Goal: Task Accomplishment & Management: Use online tool/utility

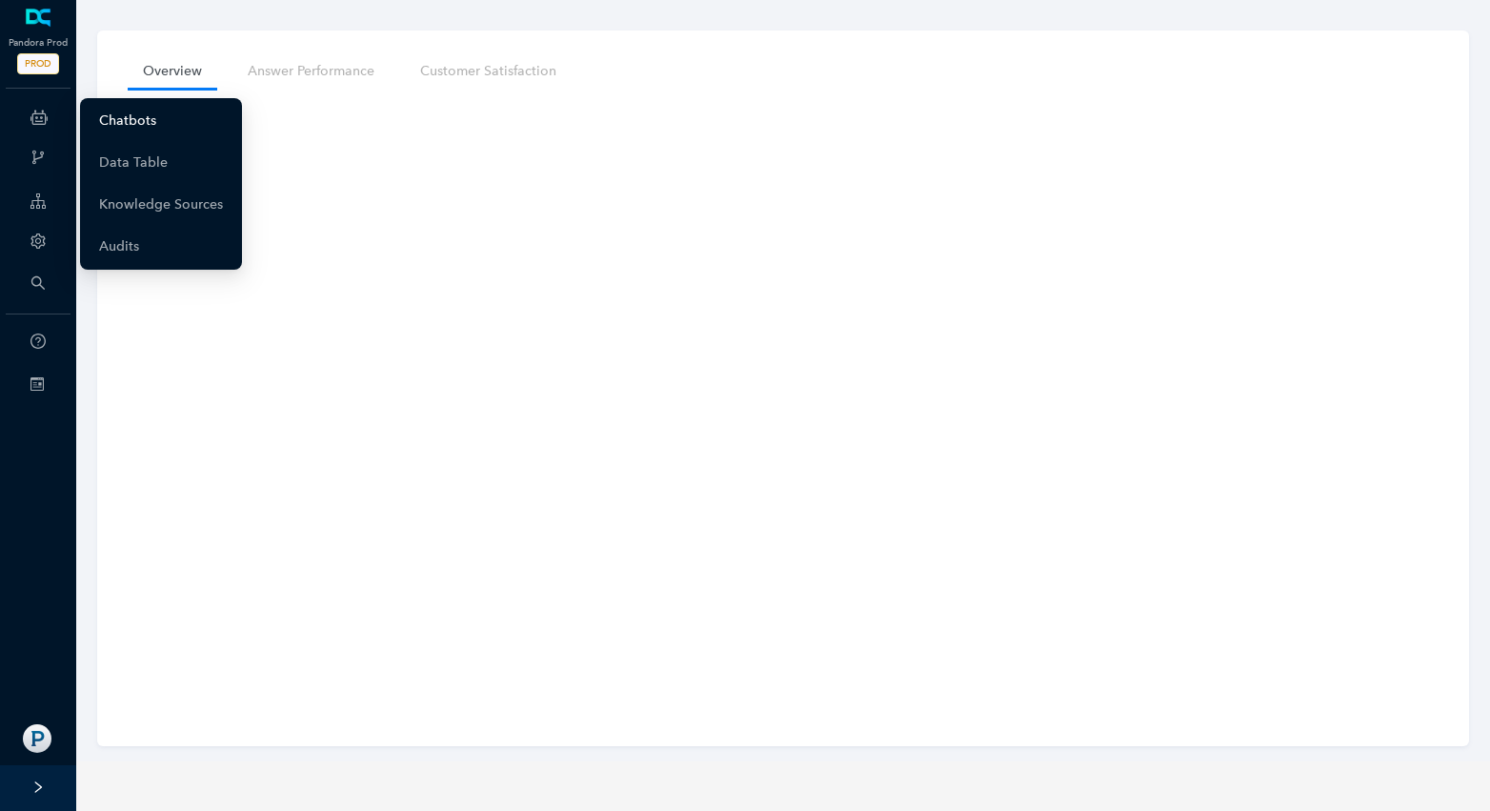
click at [125, 116] on link "Chatbots" at bounding box center [127, 121] width 57 height 38
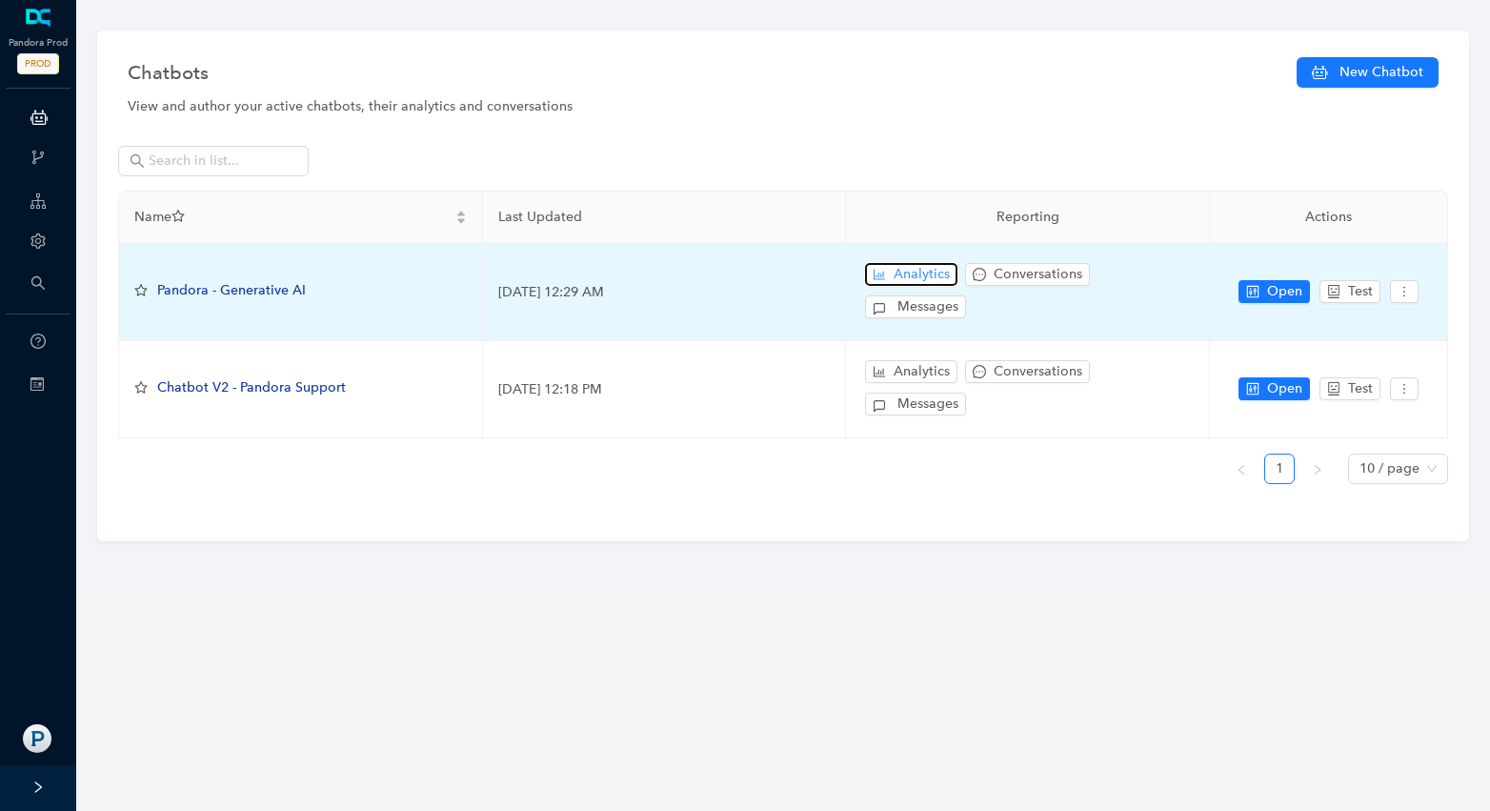
click at [904, 266] on span "Analytics" at bounding box center [922, 274] width 56 height 21
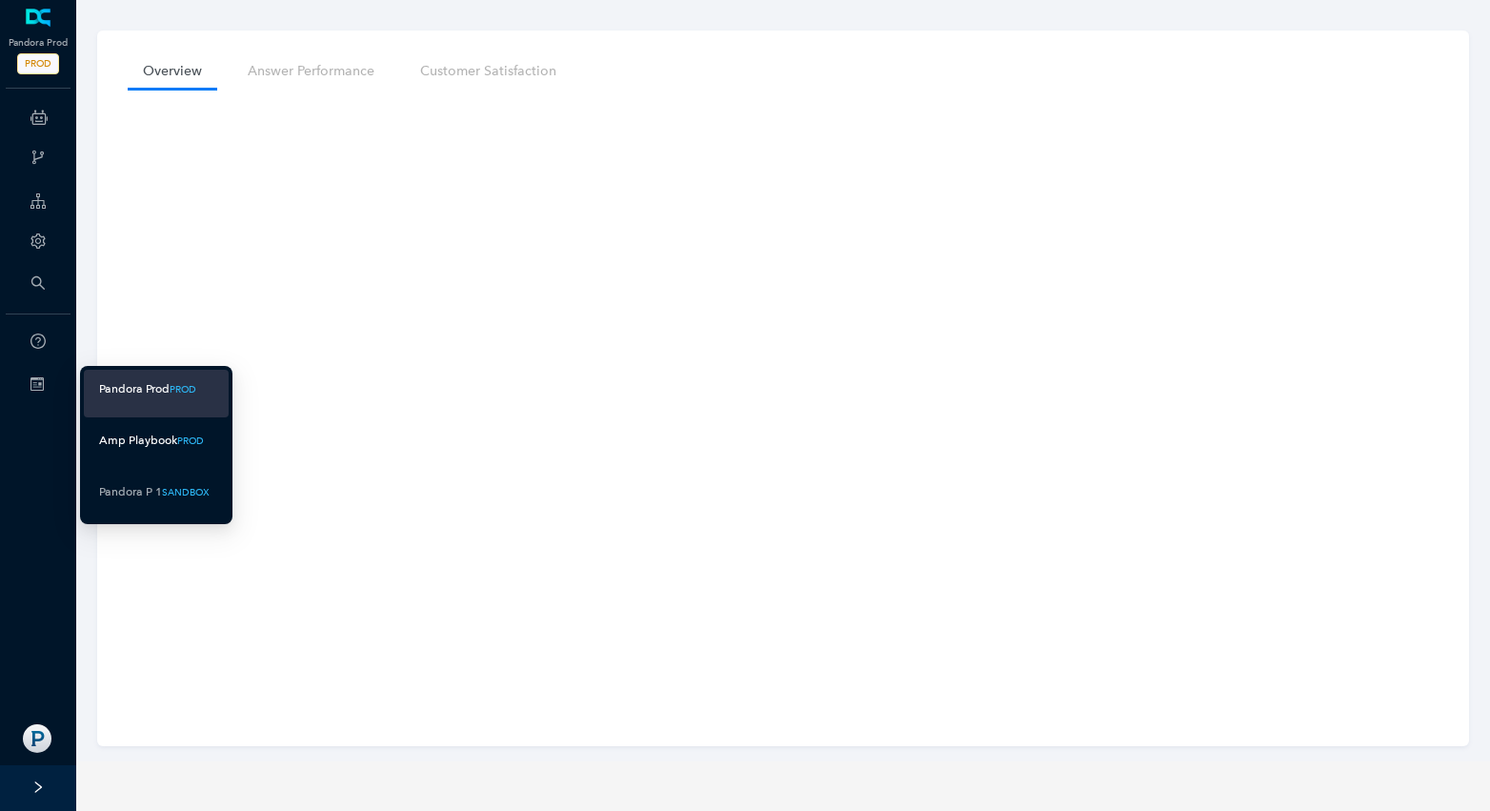
click at [129, 434] on div "Amp Playbook" at bounding box center [138, 441] width 78 height 24
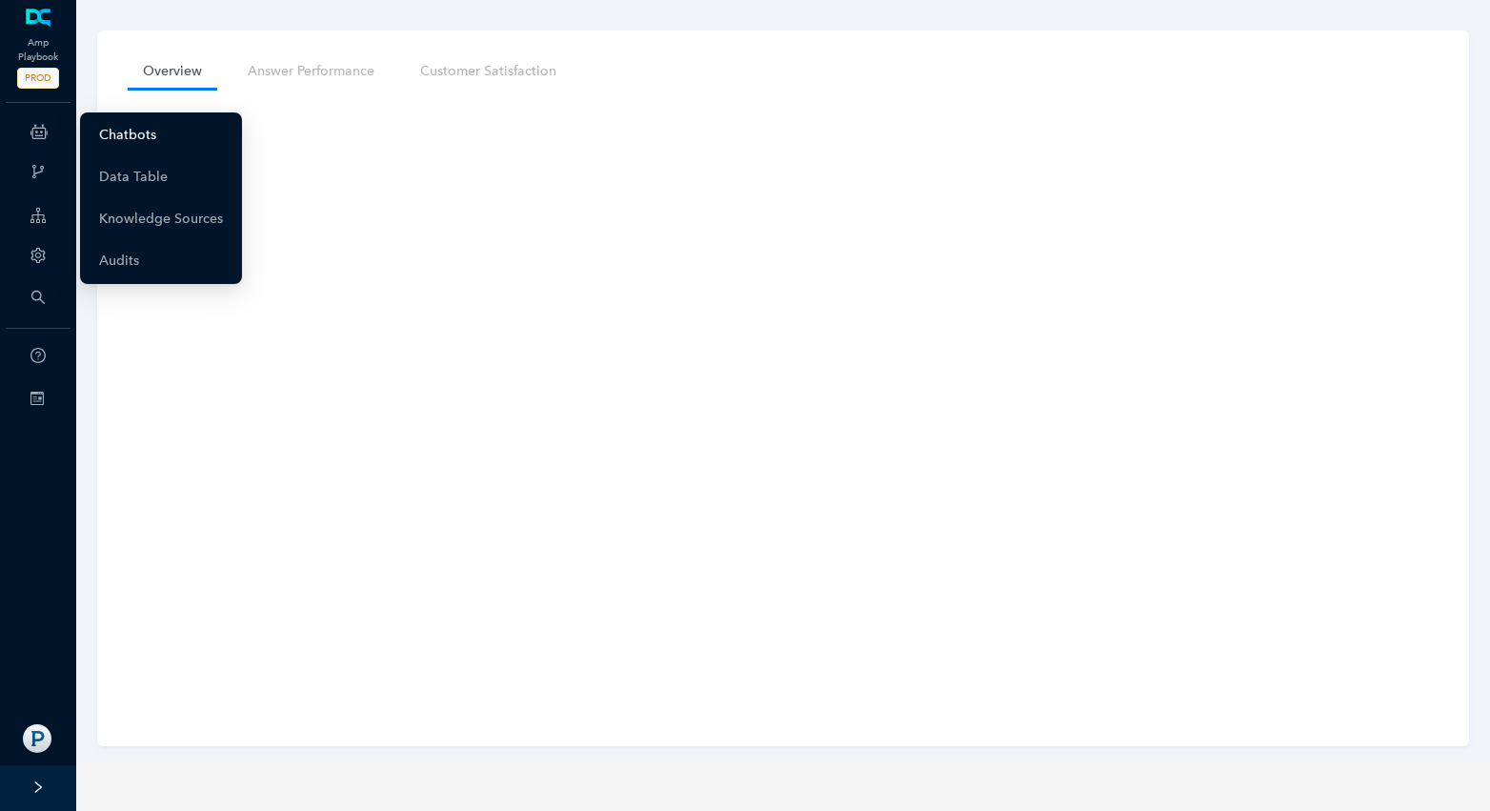
click at [110, 141] on link "Chatbots" at bounding box center [127, 135] width 57 height 38
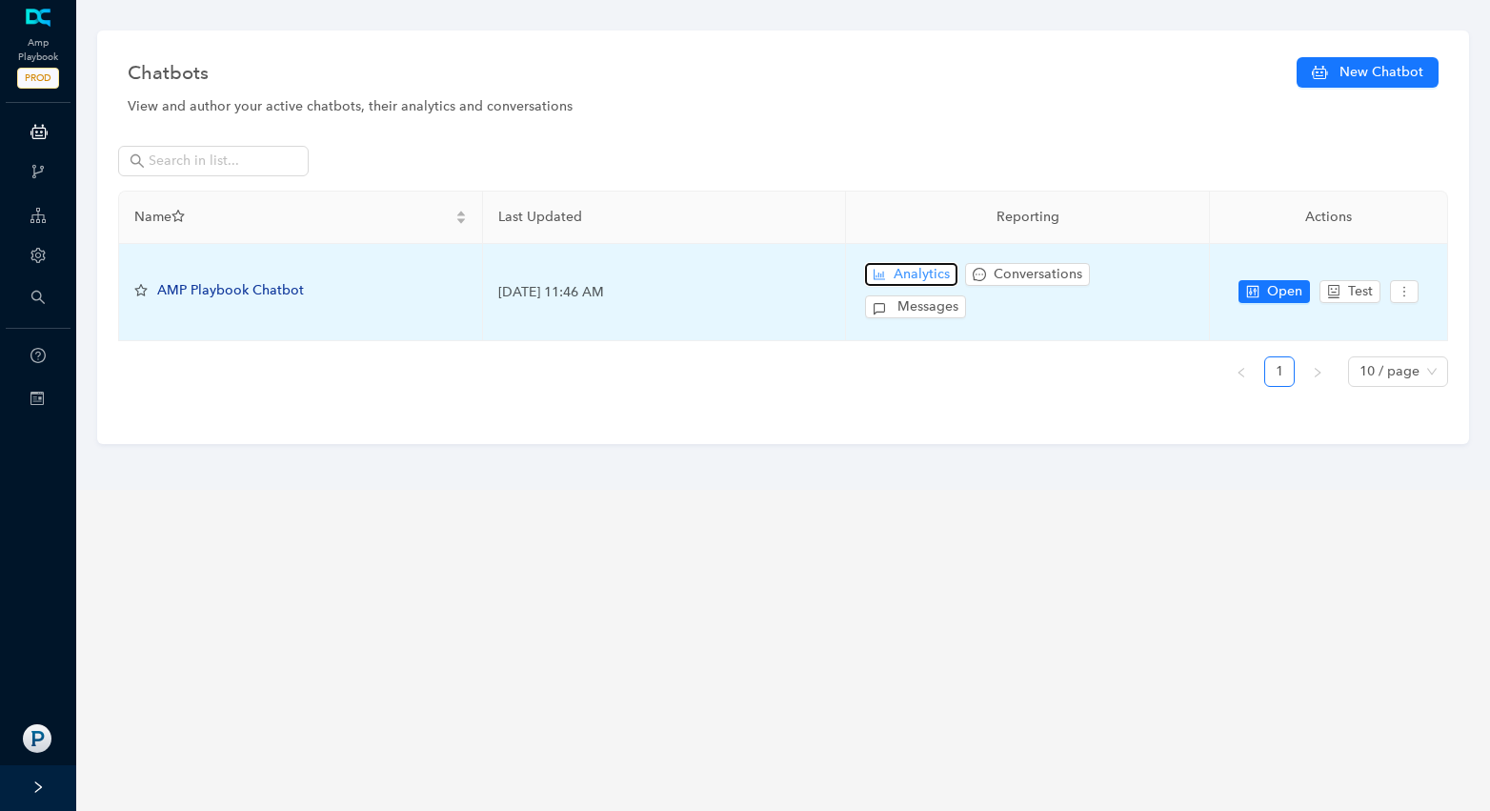
click at [911, 277] on span "Analytics" at bounding box center [922, 274] width 56 height 21
